Goal: Check status: Check status

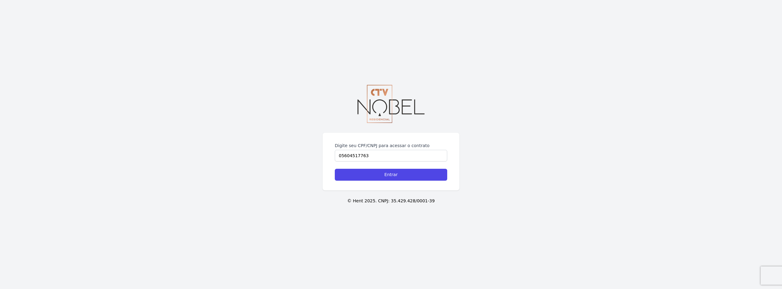
type input "05604517763"
click at [335, 169] on input "Entrar" at bounding box center [391, 175] width 112 height 12
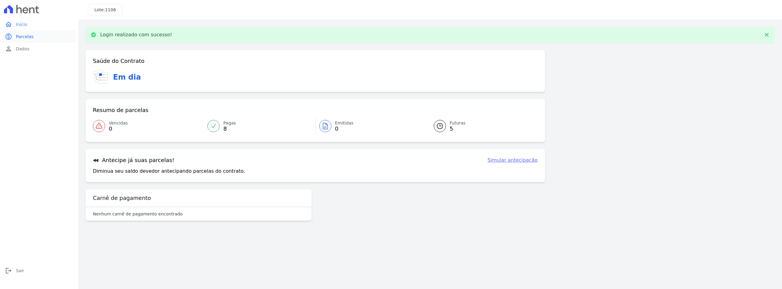
click at [23, 38] on span "Parcelas" at bounding box center [25, 37] width 18 height 6
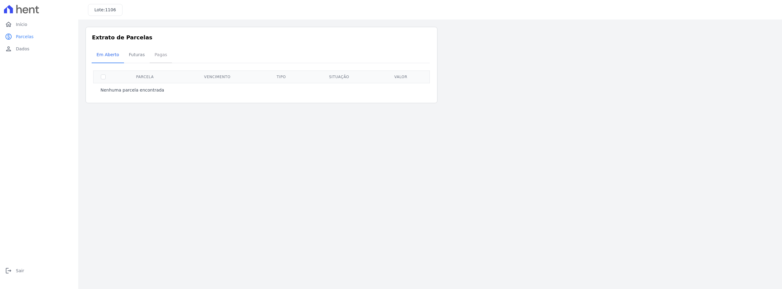
click at [157, 59] on span "Pagas" at bounding box center [161, 55] width 20 height 12
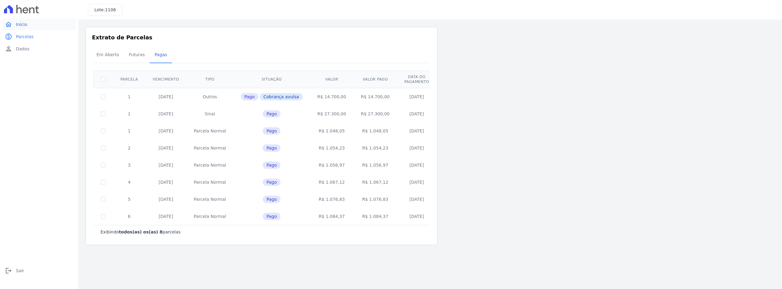
click at [46, 28] on link "home Início" at bounding box center [38, 24] width 73 height 12
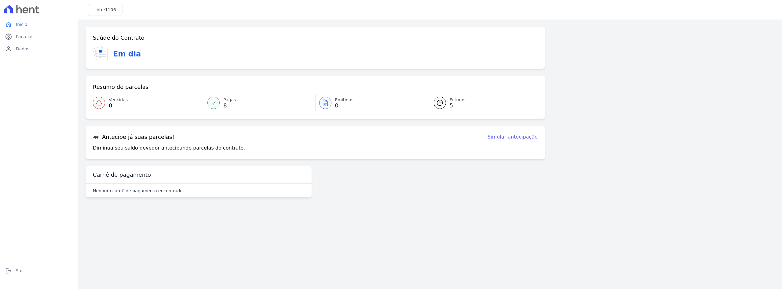
click at [450, 105] on span "5" at bounding box center [458, 105] width 16 height 5
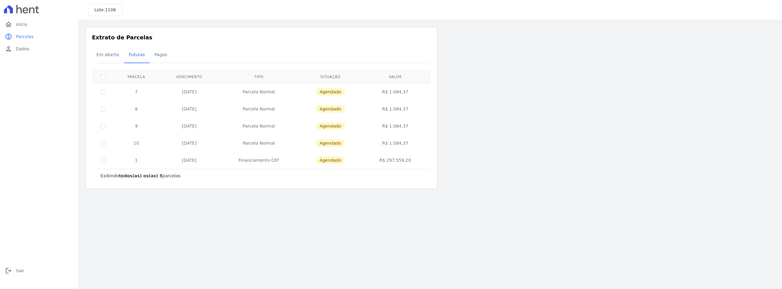
drag, startPoint x: 245, startPoint y: 157, endPoint x: 340, endPoint y: 166, distance: 95.5
click at [340, 166] on tr "1 [DATE] Financiamento CEF [GEOGRAPHIC_DATA] R$ 297.559,20" at bounding box center [262, 160] width 336 height 17
click at [137, 213] on main "Listagem de parcelas Baixar PDF Extrato de Parcelas Em [GEOGRAPHIC_DATA] Futura…" at bounding box center [430, 155] width 704 height 270
click at [151, 58] on span "Pagas" at bounding box center [161, 55] width 20 height 12
